Goal: Information Seeking & Learning: Learn about a topic

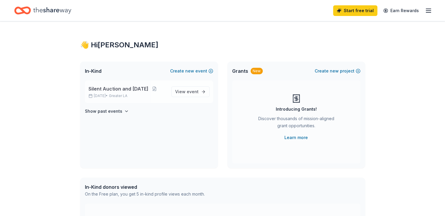
click at [99, 88] on span "Silent Auction and [DATE]" at bounding box center [118, 88] width 60 height 7
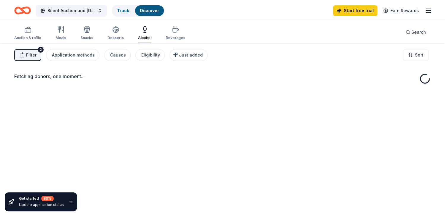
click at [194, 93] on div "Fetching donors, one moment..." at bounding box center [222, 151] width 445 height 216
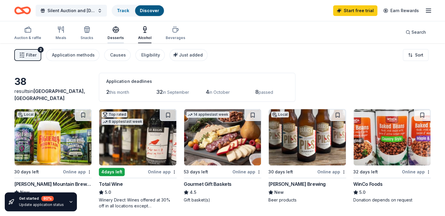
click at [116, 34] on div "Desserts" at bounding box center [115, 33] width 16 height 14
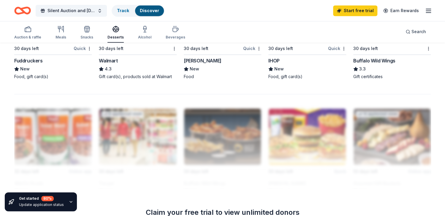
scroll to position [472, 0]
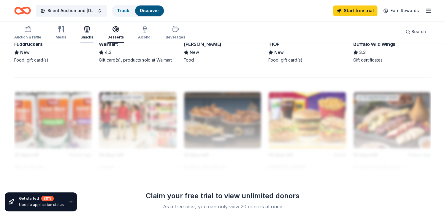
click at [86, 35] on div "Snacks" at bounding box center [86, 37] width 13 height 5
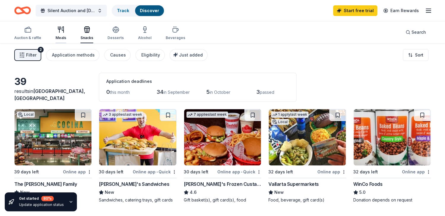
click at [59, 34] on div "Meals" at bounding box center [60, 33] width 11 height 14
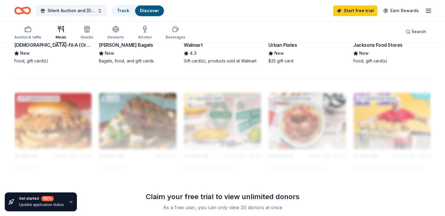
scroll to position [477, 0]
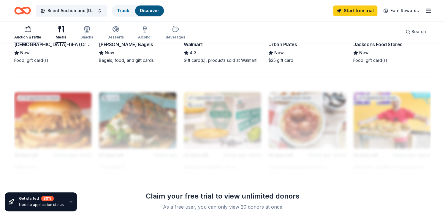
click at [34, 31] on div "button" at bounding box center [27, 29] width 27 height 7
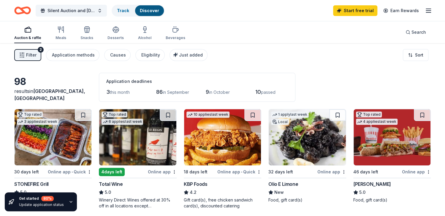
click at [114, 90] on span "this month" at bounding box center [120, 92] width 20 height 5
click at [115, 94] on span "this month" at bounding box center [120, 92] width 20 height 5
click at [20, 53] on line "button" at bounding box center [21, 53] width 2 height 0
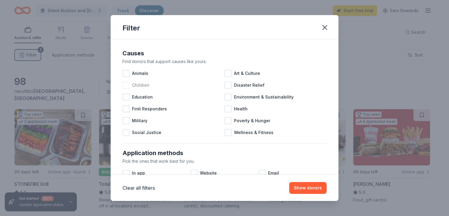
click at [125, 84] on div at bounding box center [125, 85] width 7 height 7
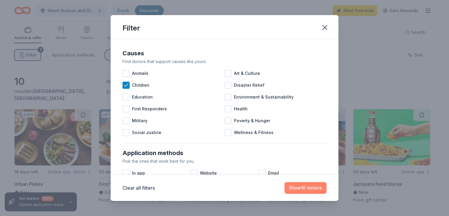
click at [297, 191] on button "Show 10 donors" at bounding box center [305, 188] width 42 height 12
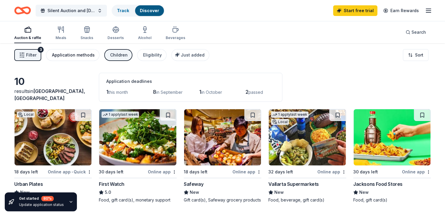
click at [61, 58] on div "Application methods" at bounding box center [73, 55] width 43 height 7
